Goal: Transaction & Acquisition: Purchase product/service

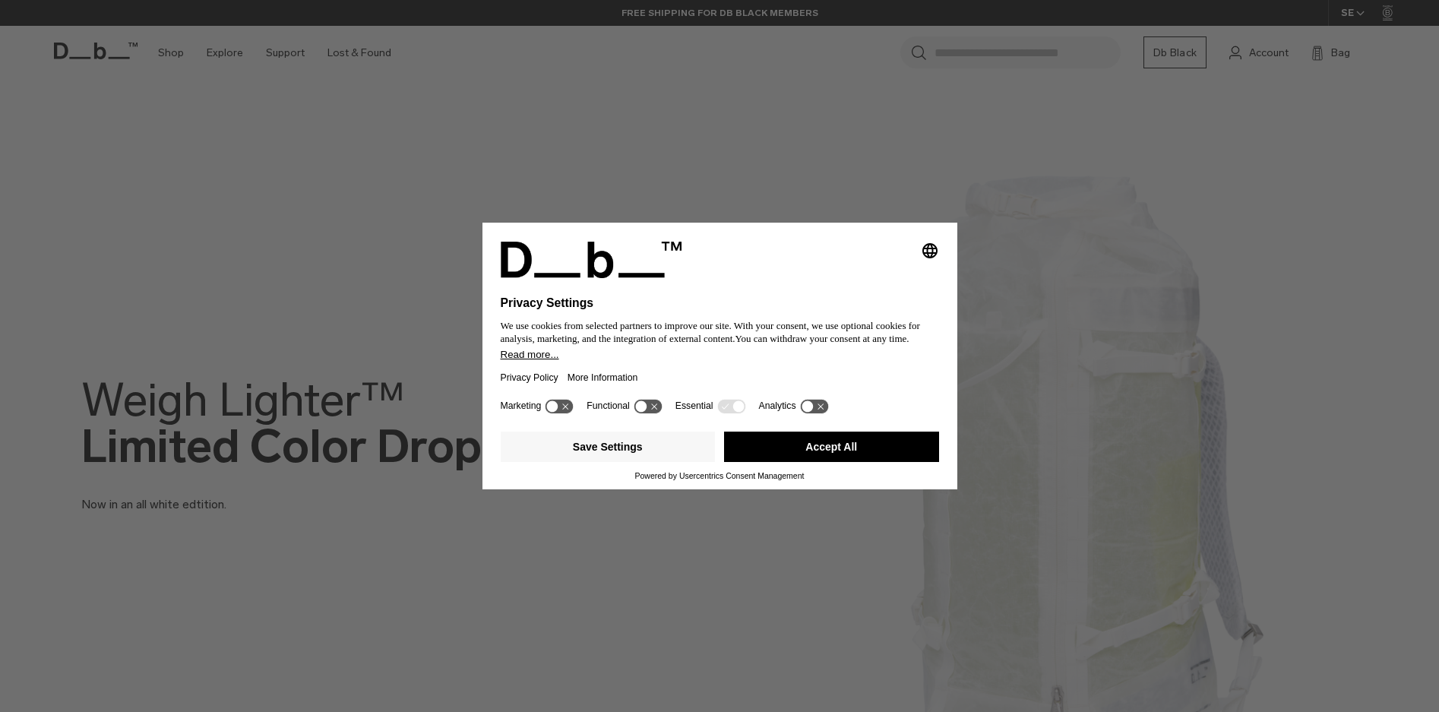
drag, startPoint x: 818, startPoint y: 447, endPoint x: 822, endPoint y: 464, distance: 17.1
click at [818, 447] on button "Accept All" at bounding box center [831, 446] width 215 height 30
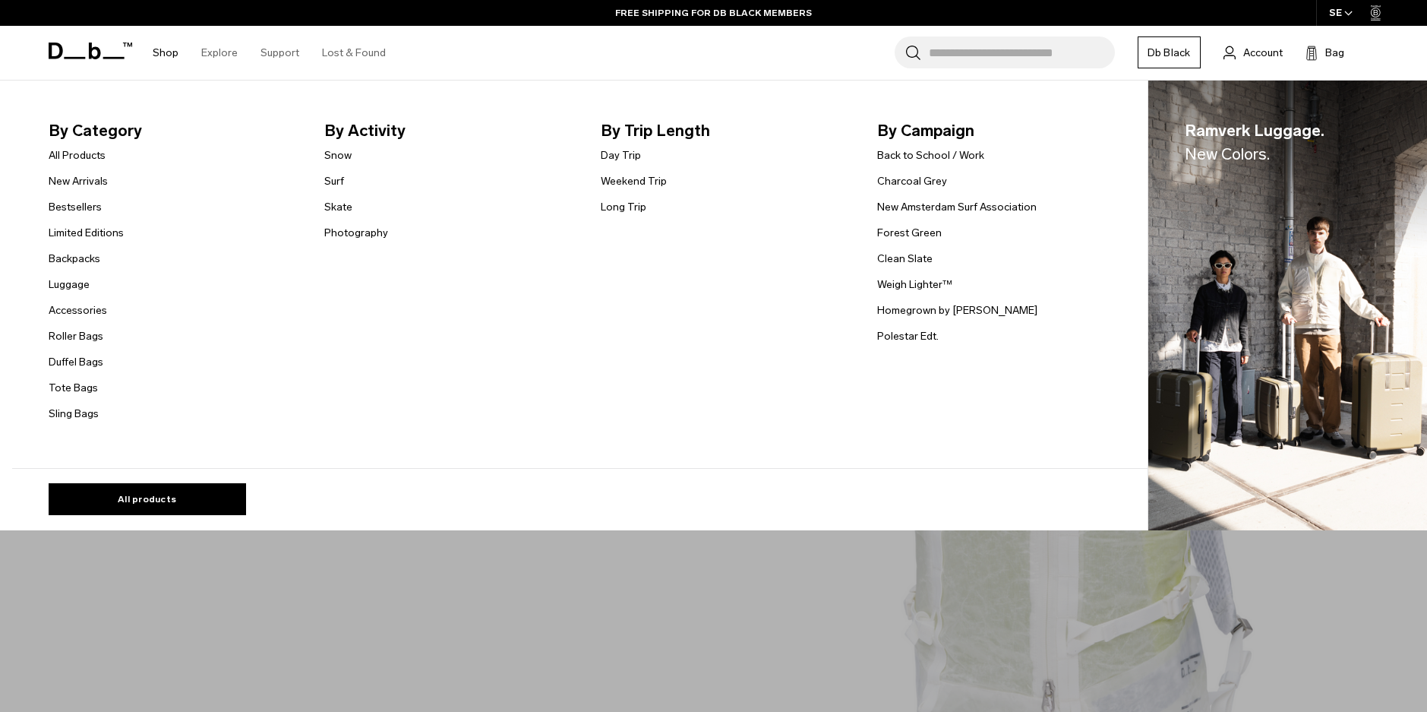
click at [170, 49] on link "Shop" at bounding box center [166, 53] width 26 height 54
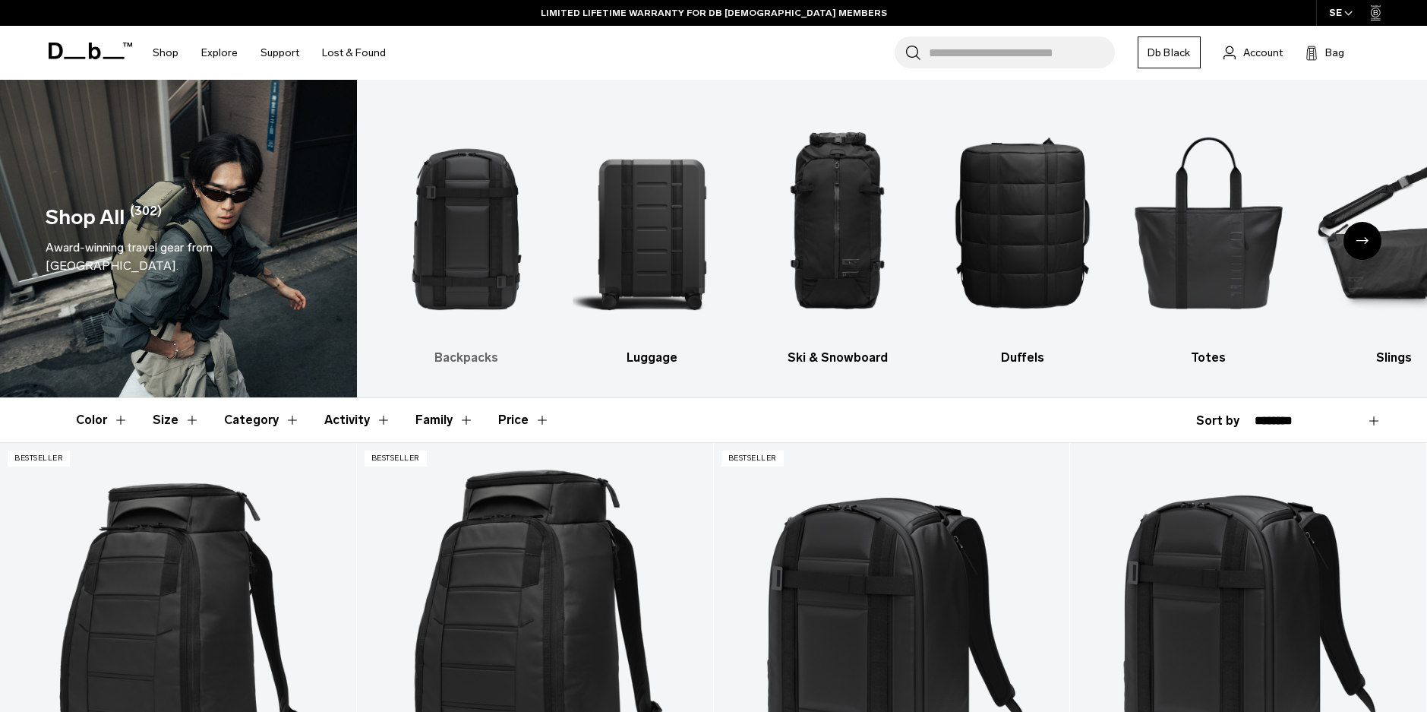
click at [444, 273] on img "1 / 10" at bounding box center [466, 222] width 159 height 238
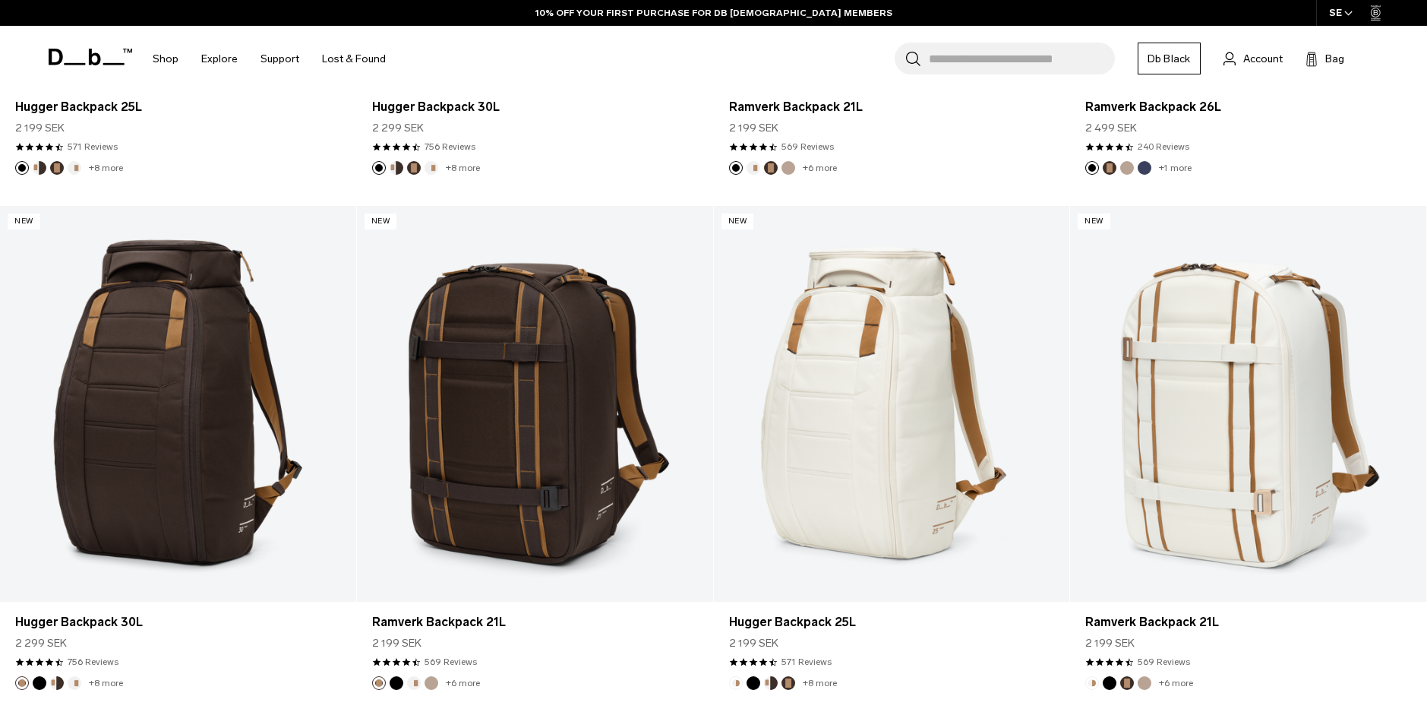
scroll to position [835, 0]
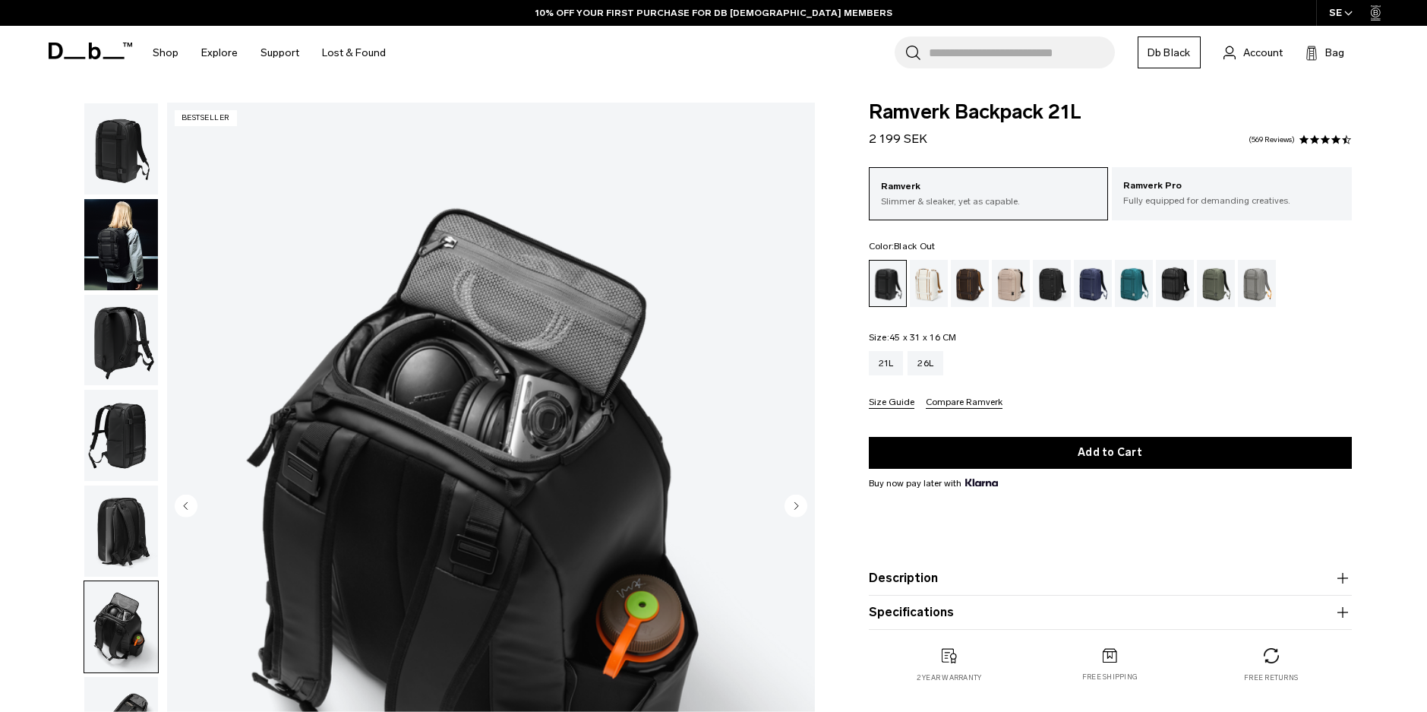
click at [117, 686] on img "button" at bounding box center [121, 722] width 74 height 91
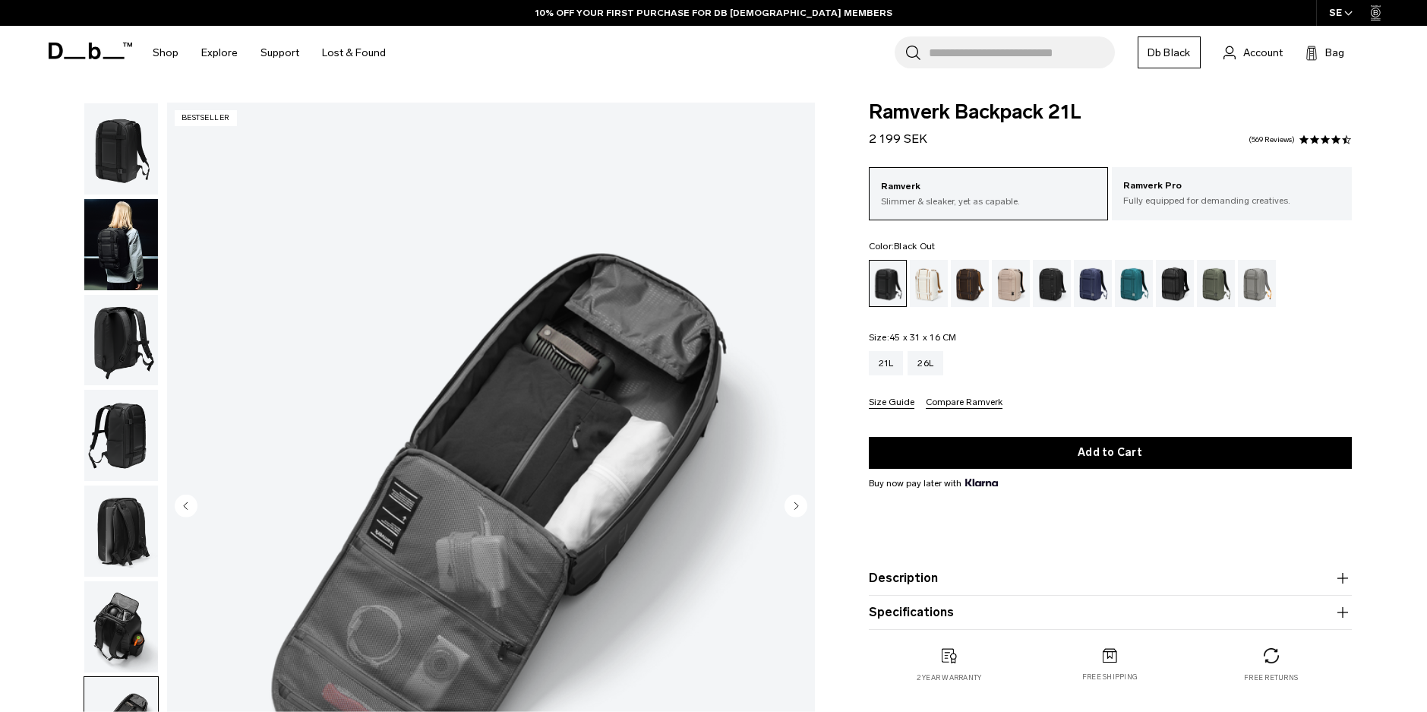
click at [111, 441] on img "button" at bounding box center [121, 435] width 74 height 91
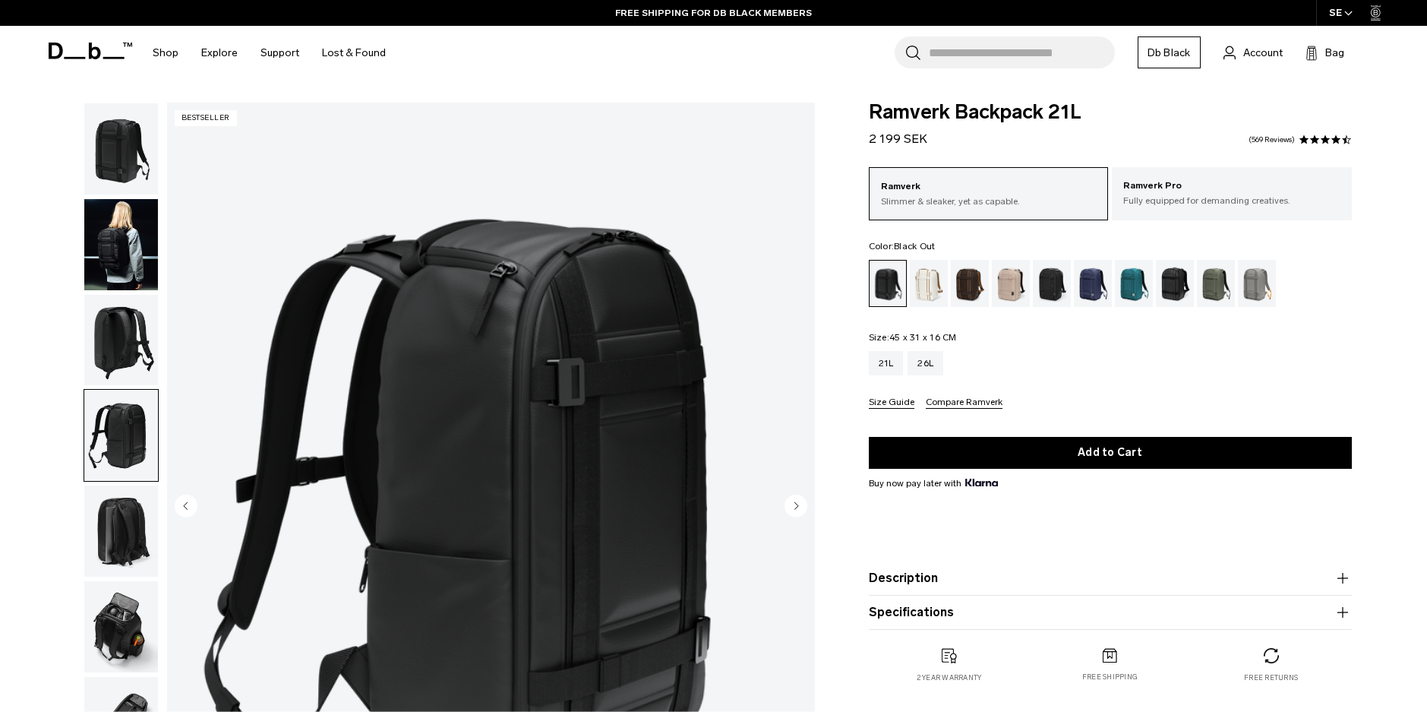
click at [133, 304] on img "button" at bounding box center [121, 340] width 74 height 91
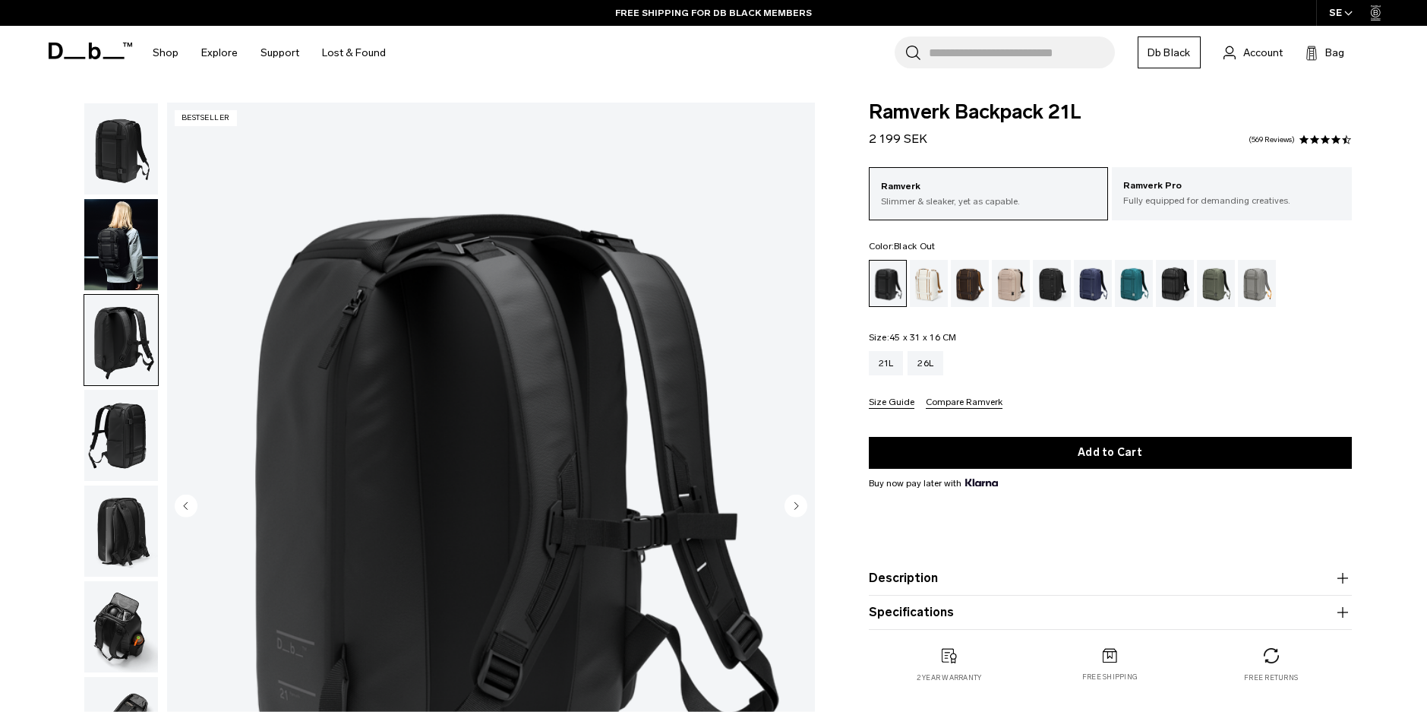
click at [131, 213] on img "button" at bounding box center [121, 244] width 74 height 91
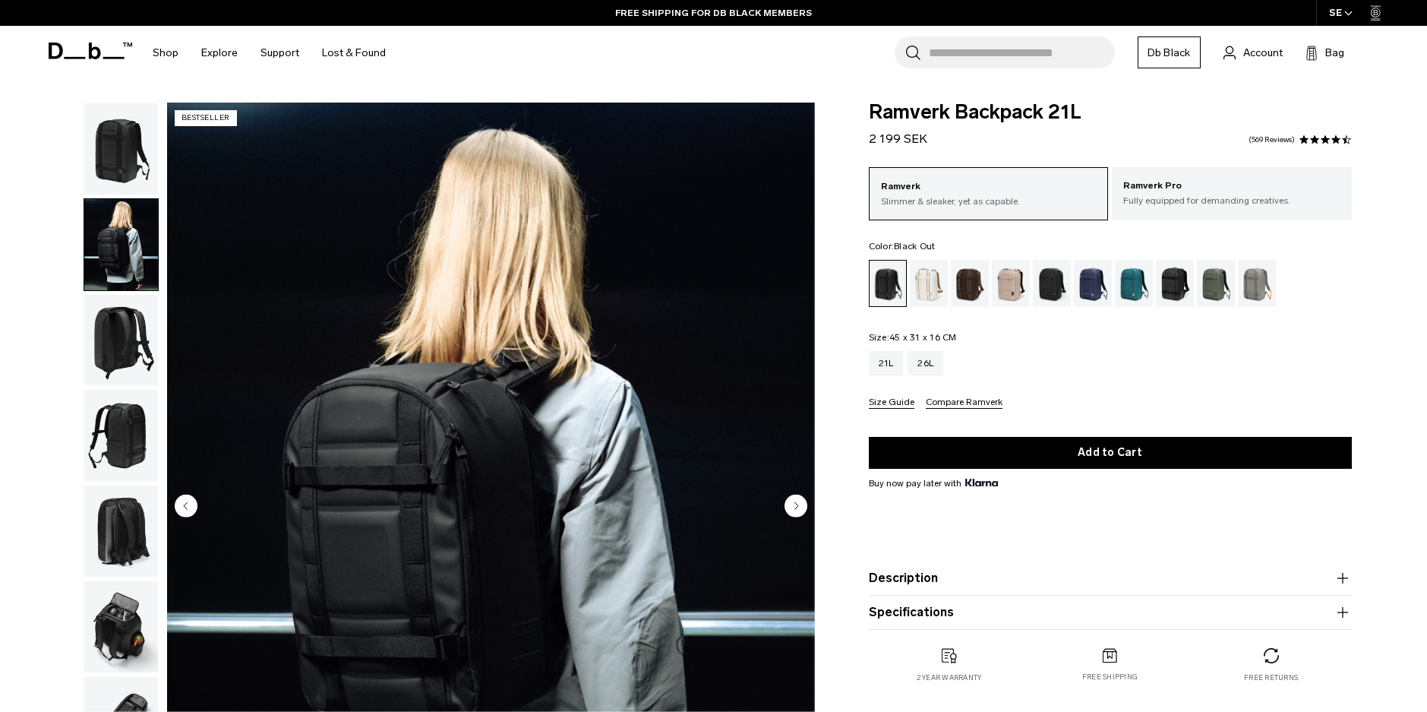
click at [115, 169] on img "button" at bounding box center [121, 148] width 74 height 91
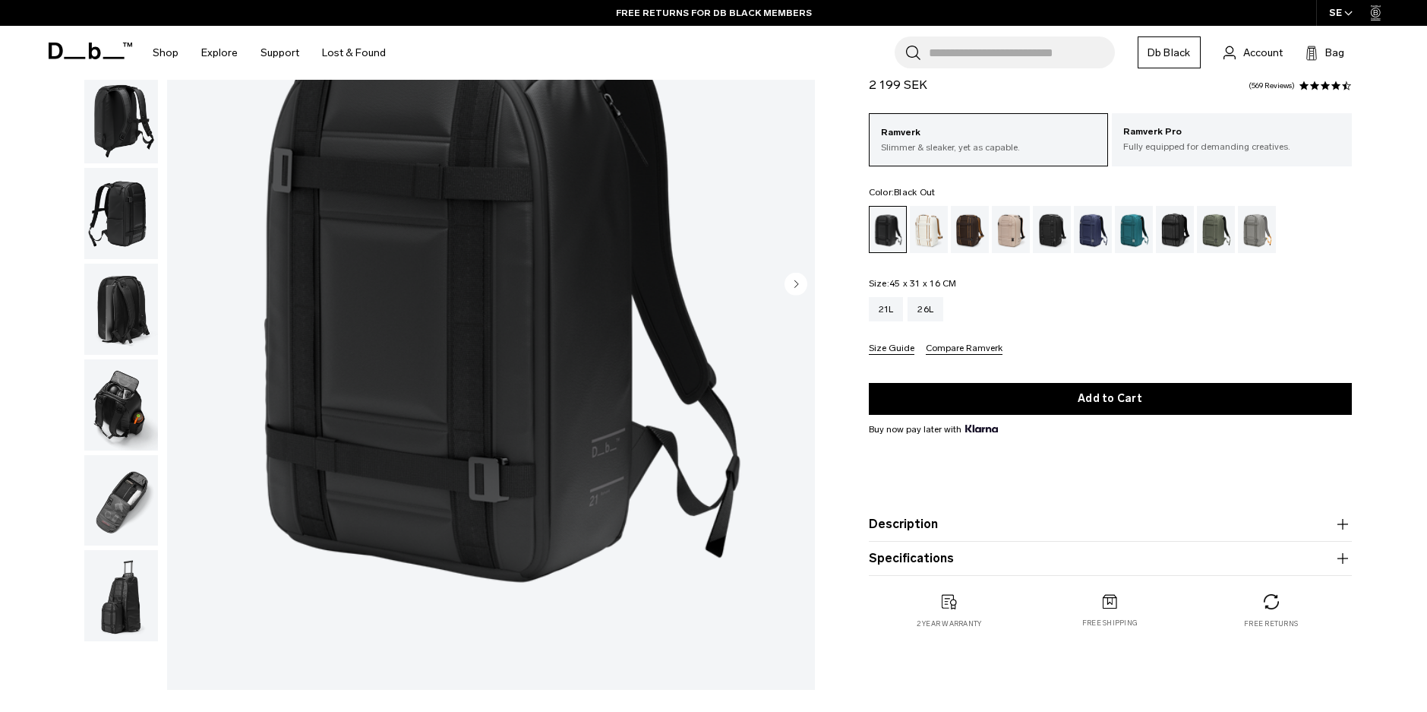
scroll to position [228, 0]
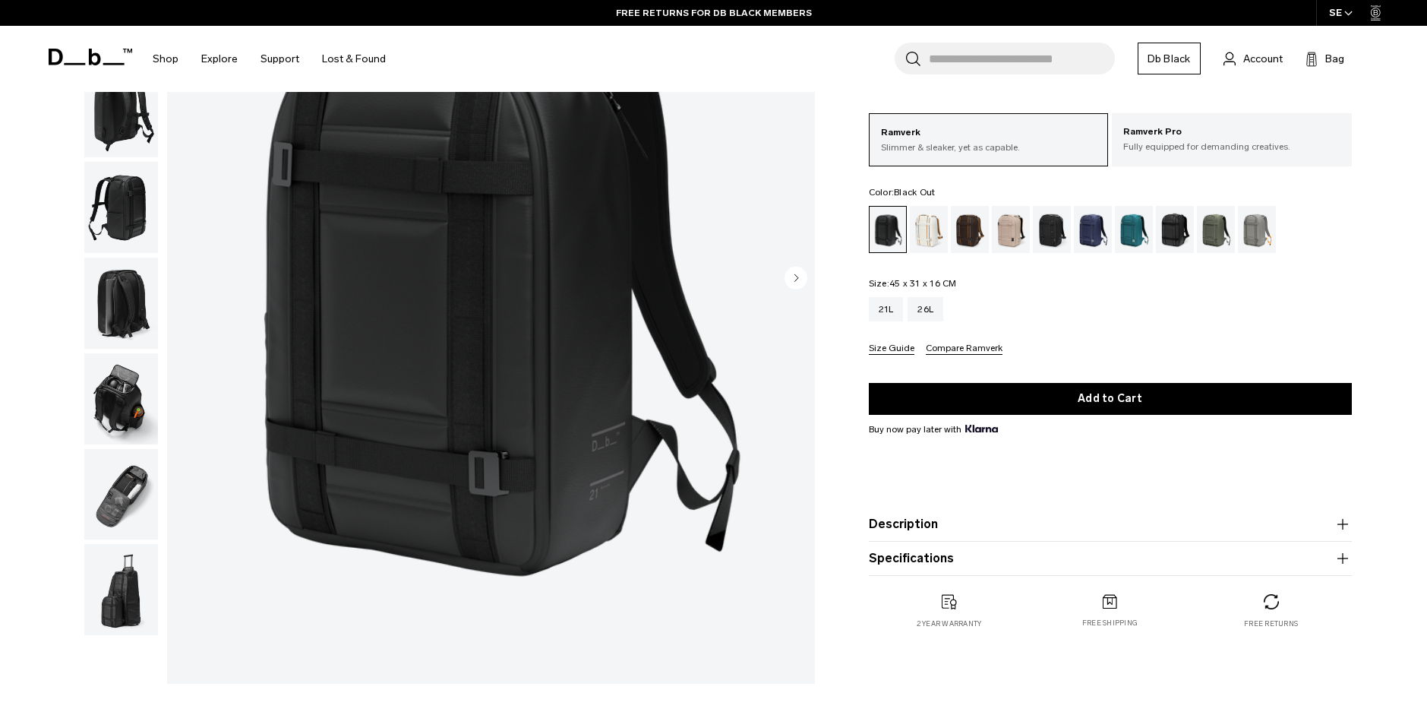
click at [110, 508] on img "button" at bounding box center [121, 494] width 74 height 91
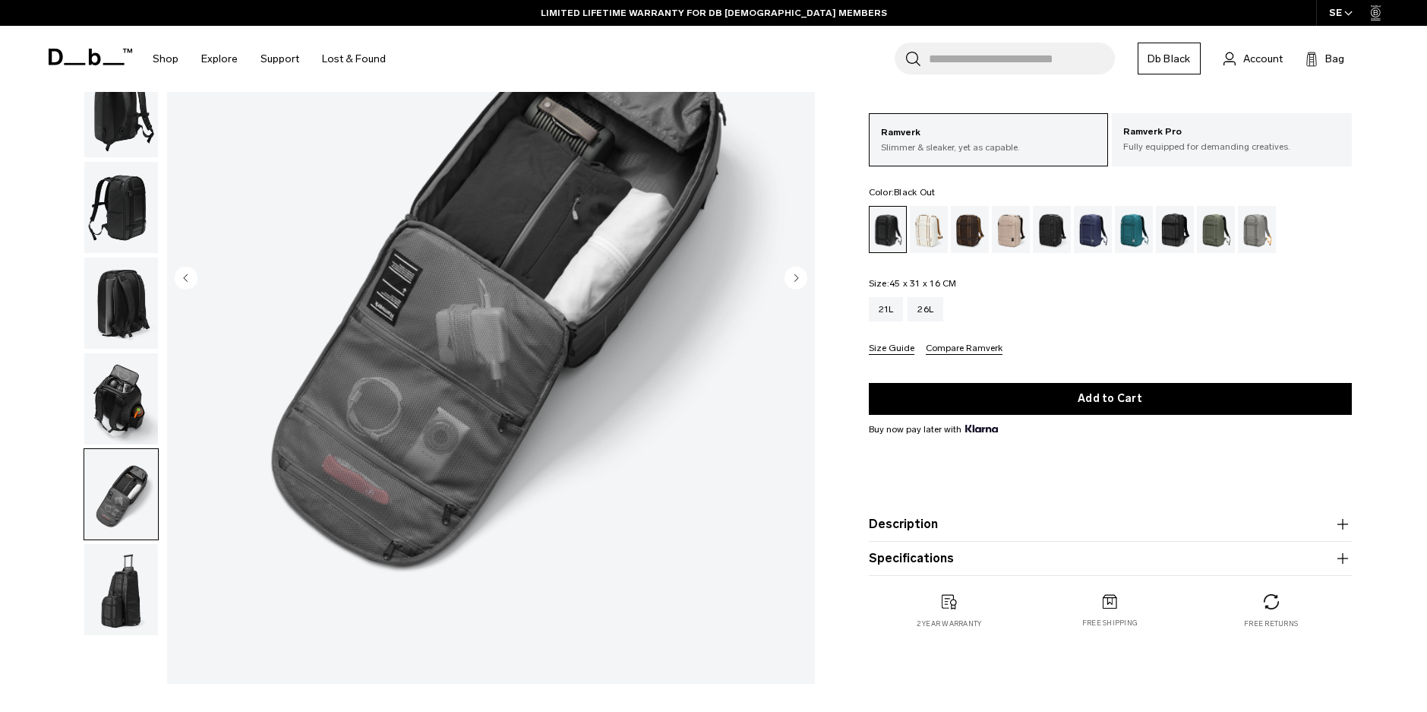
click at [127, 321] on img "button" at bounding box center [121, 302] width 74 height 91
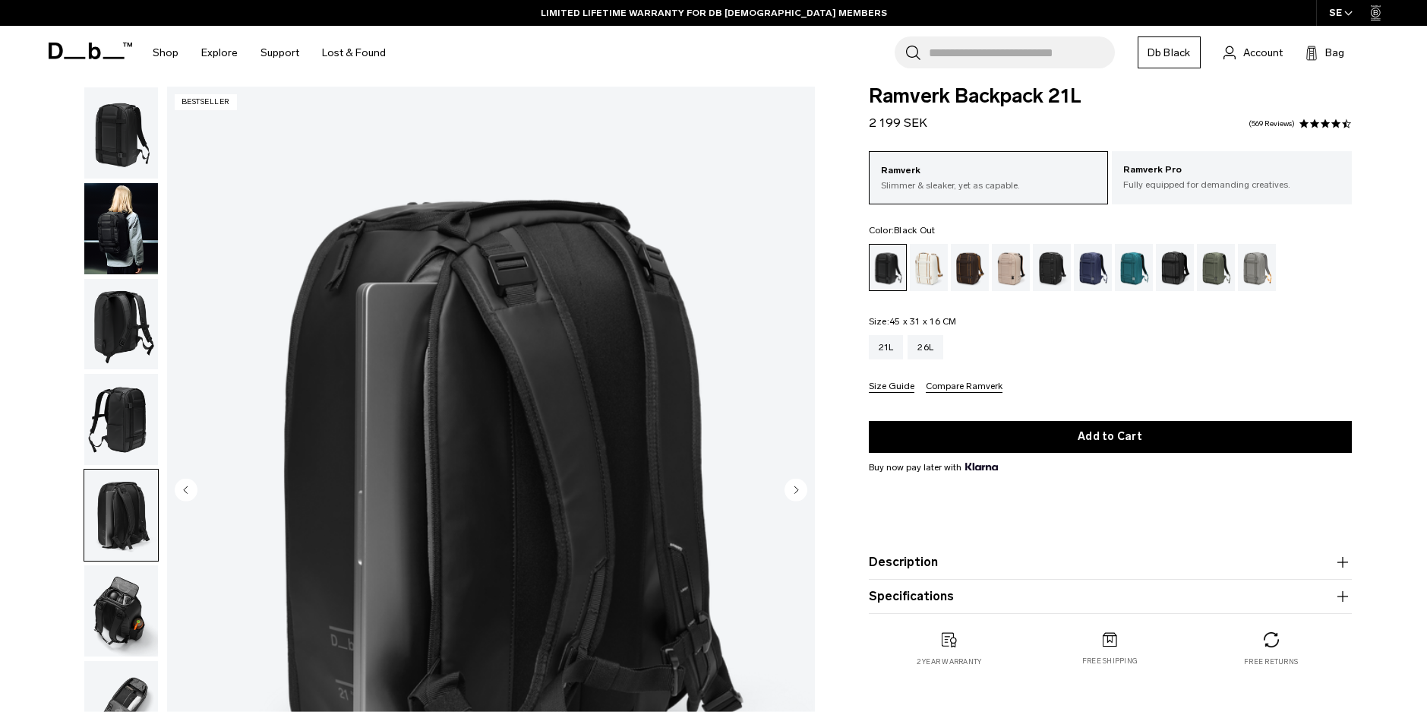
scroll to position [0, 0]
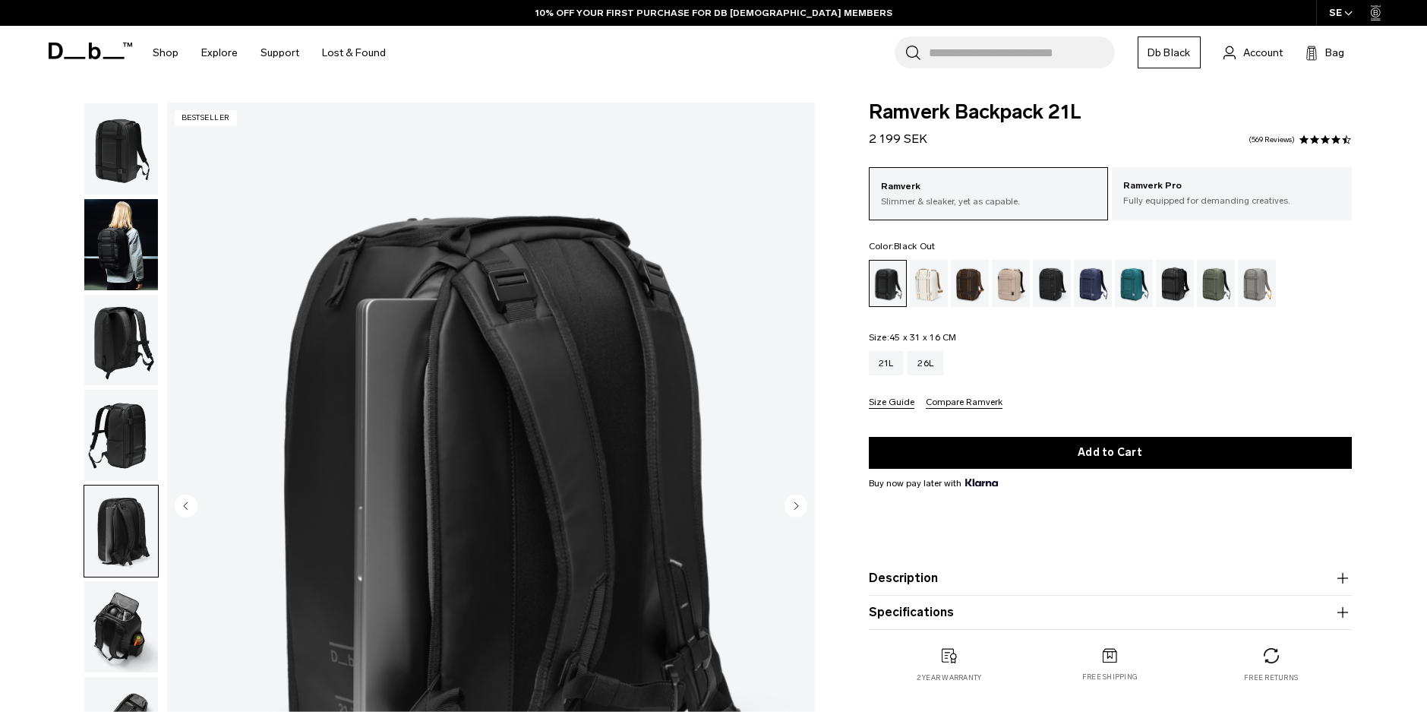
click at [1385, 310] on div "Ramverk Backpack 21L 2 199 SEK 4.7 star rating 569 Reviews Ramverk Slimmer & sl…" at bounding box center [1110, 408] width 574 height 611
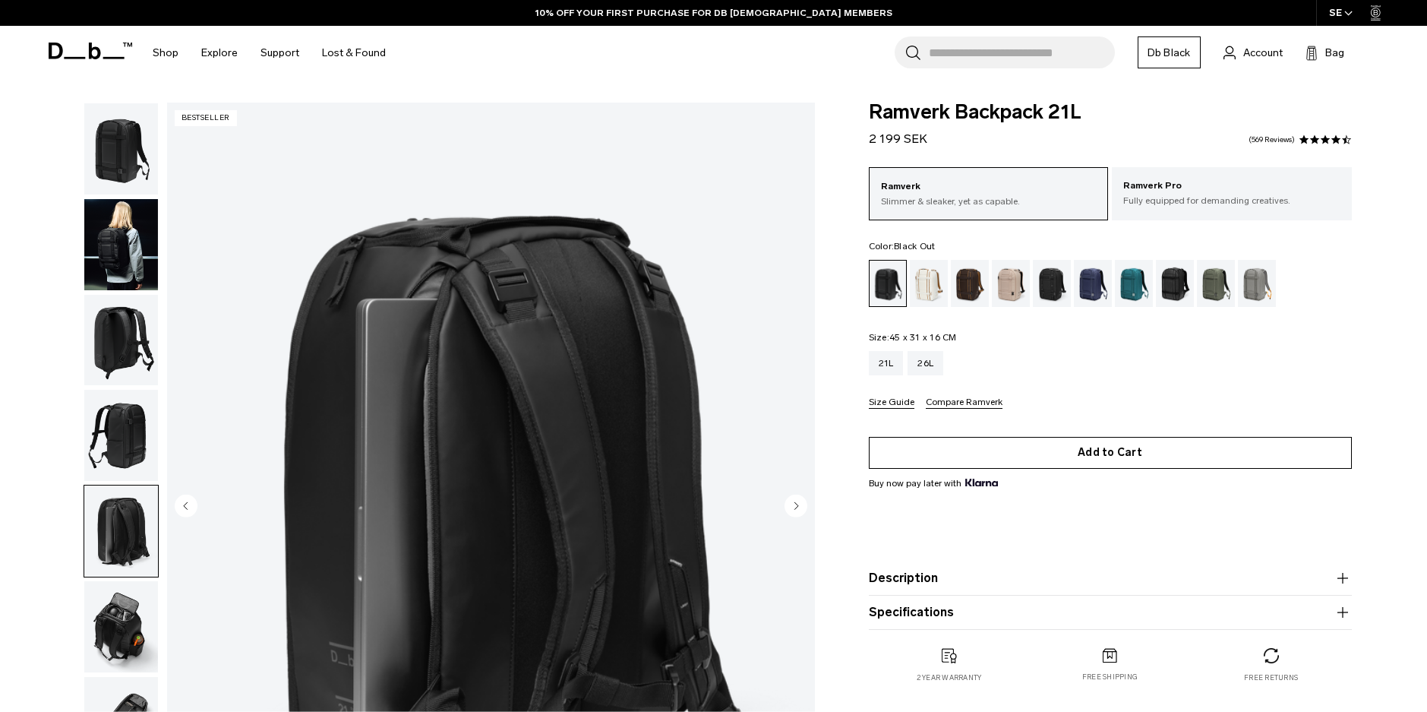
click at [1182, 453] on button "Add to Cart" at bounding box center [1110, 453] width 483 height 32
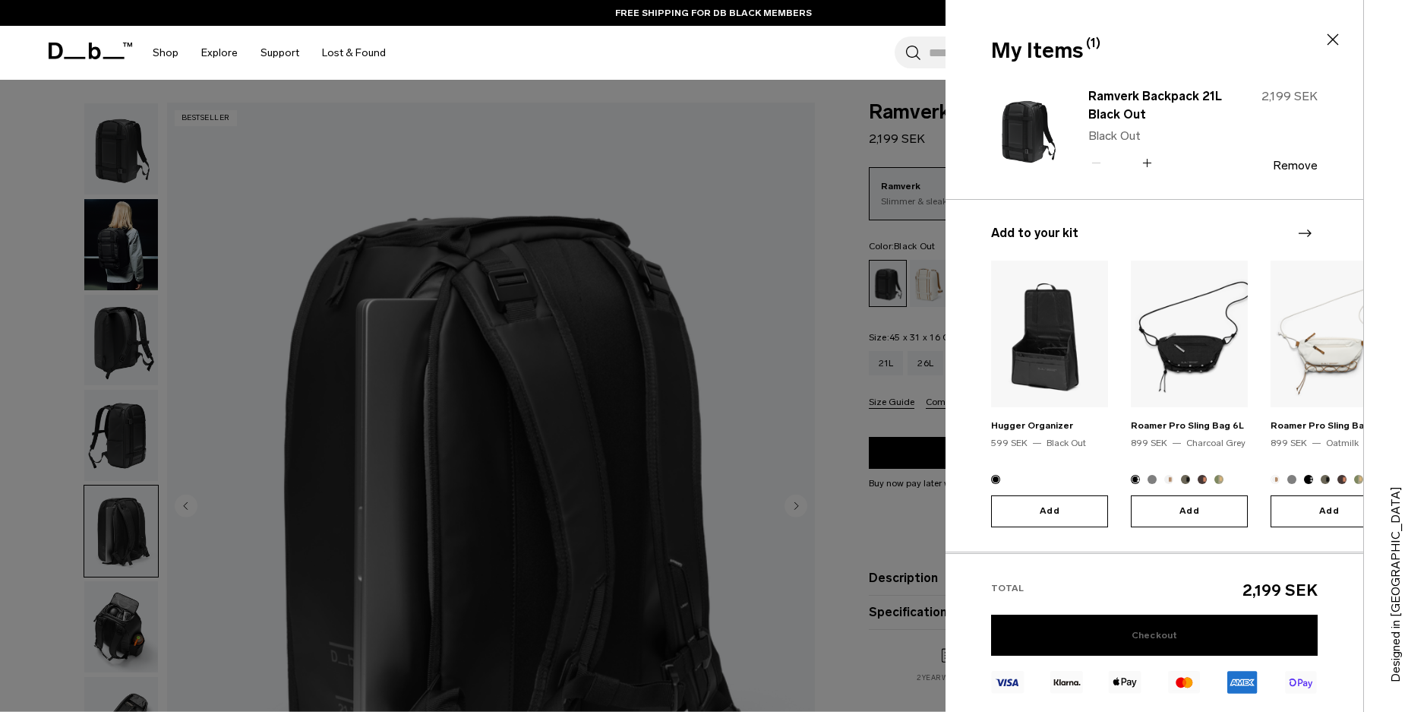
click at [1125, 640] on link "Checkout" at bounding box center [1154, 634] width 327 height 41
